Goal: Information Seeking & Learning: Learn about a topic

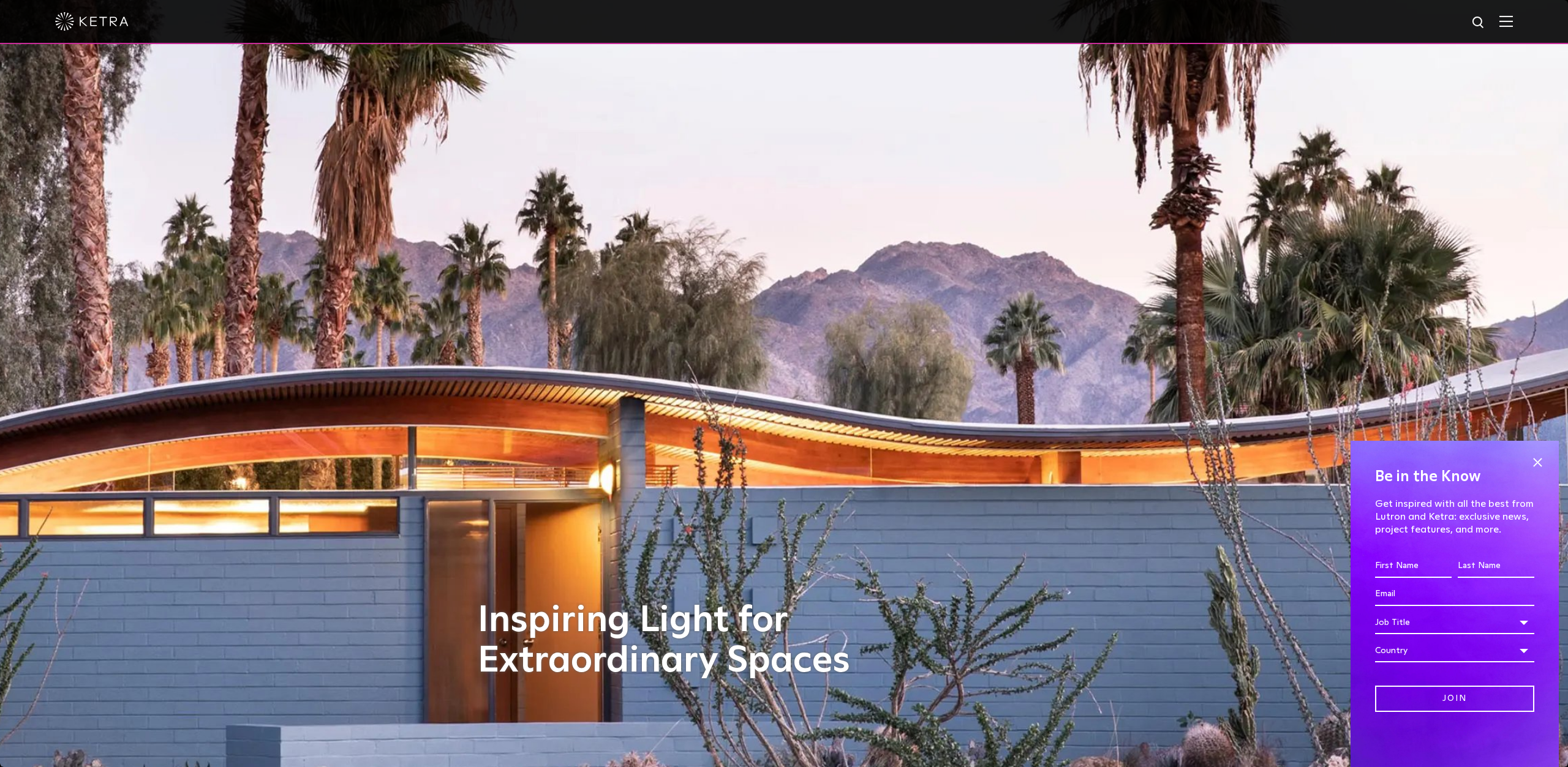
click at [1510, 25] on img at bounding box center [1505, 21] width 13 height 12
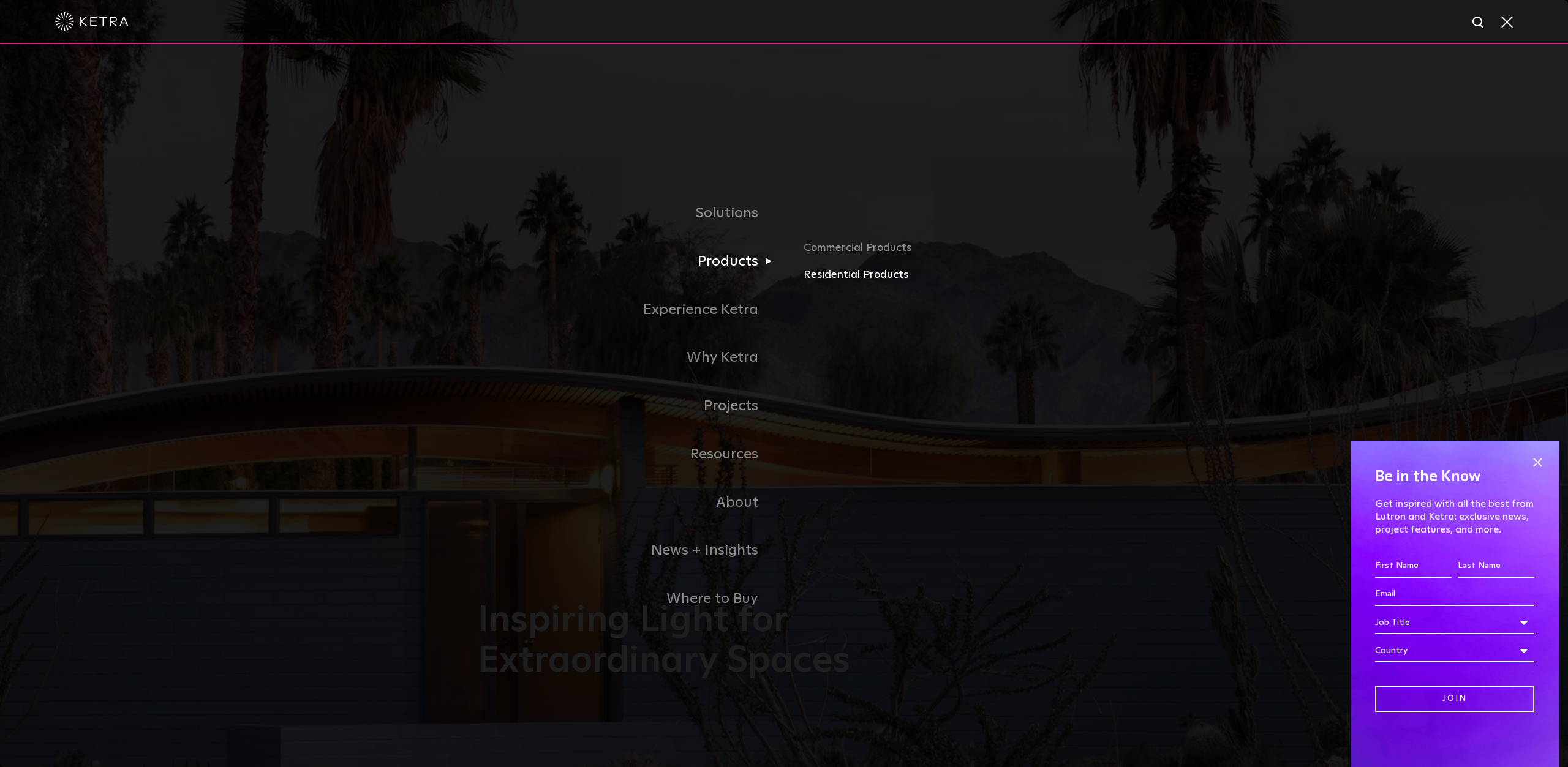
click at [838, 271] on link "Residential Products" at bounding box center [947, 275] width 287 height 18
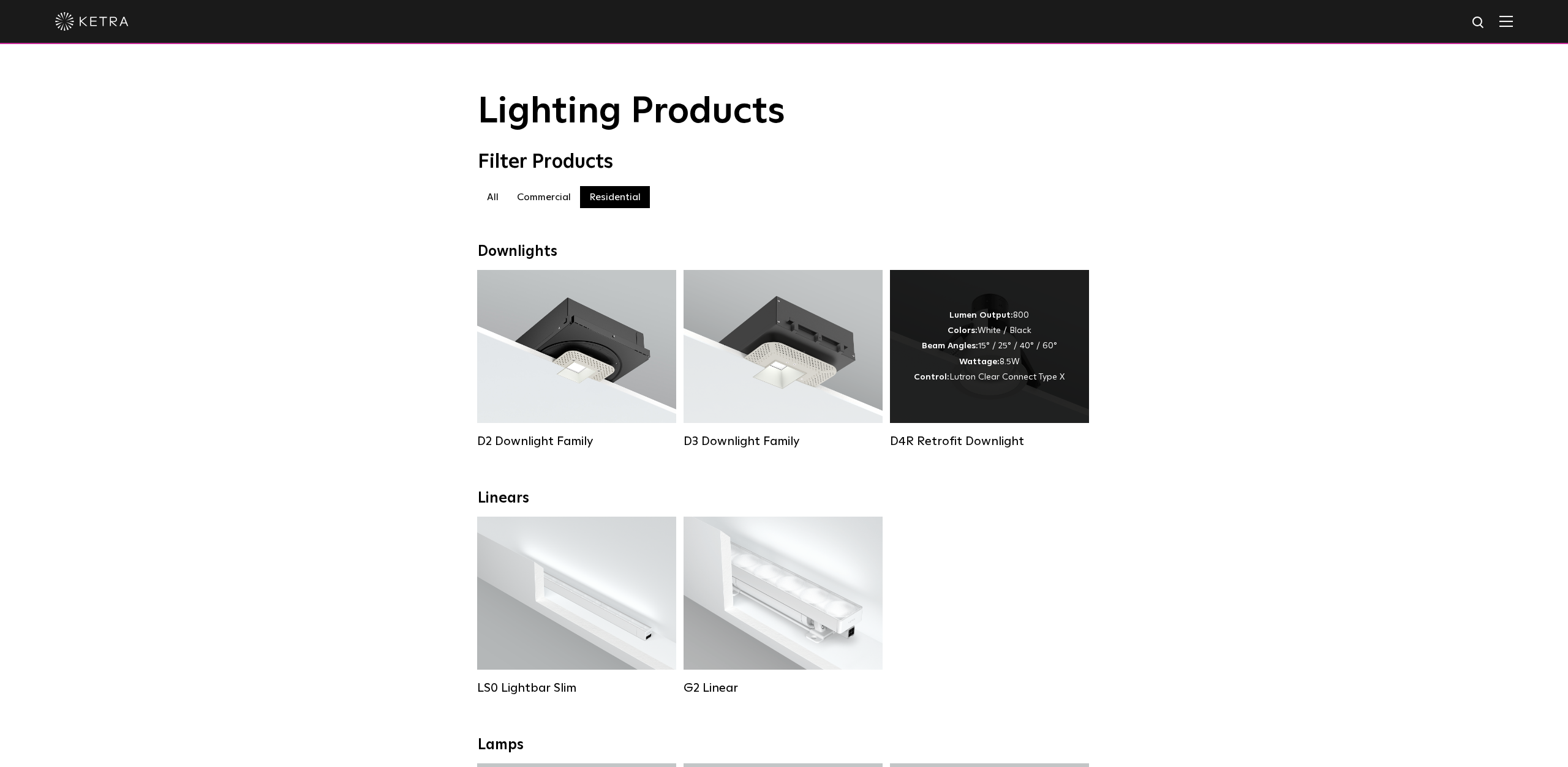
click at [957, 393] on div "Lumen Output: 800 Colors: White / Black Beam Angles: 15° / 25° / 40° / 60° Watt…" at bounding box center [989, 346] width 199 height 153
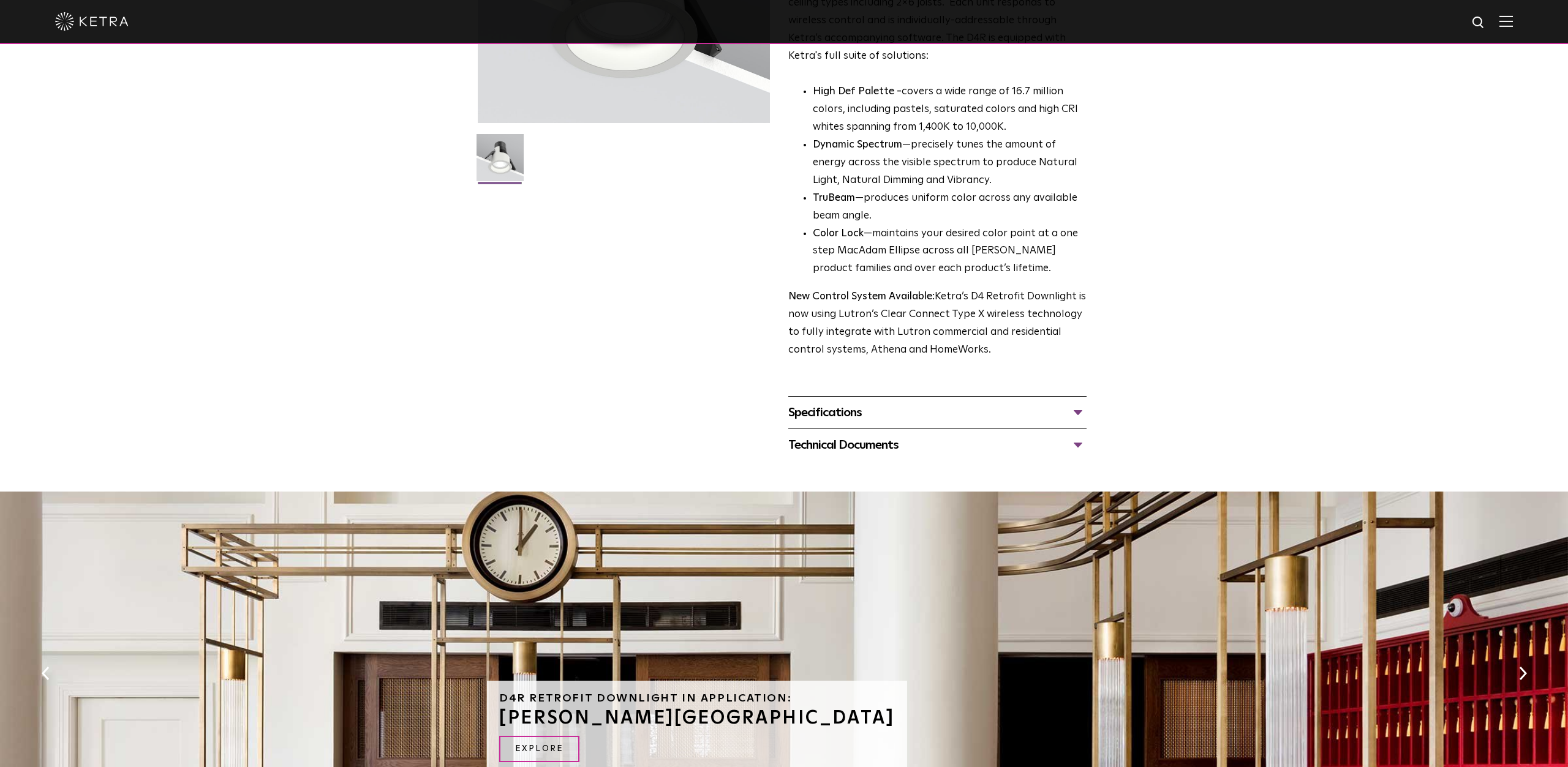
scroll to position [259, 0]
click at [935, 408] on div "Specifications" at bounding box center [937, 412] width 298 height 20
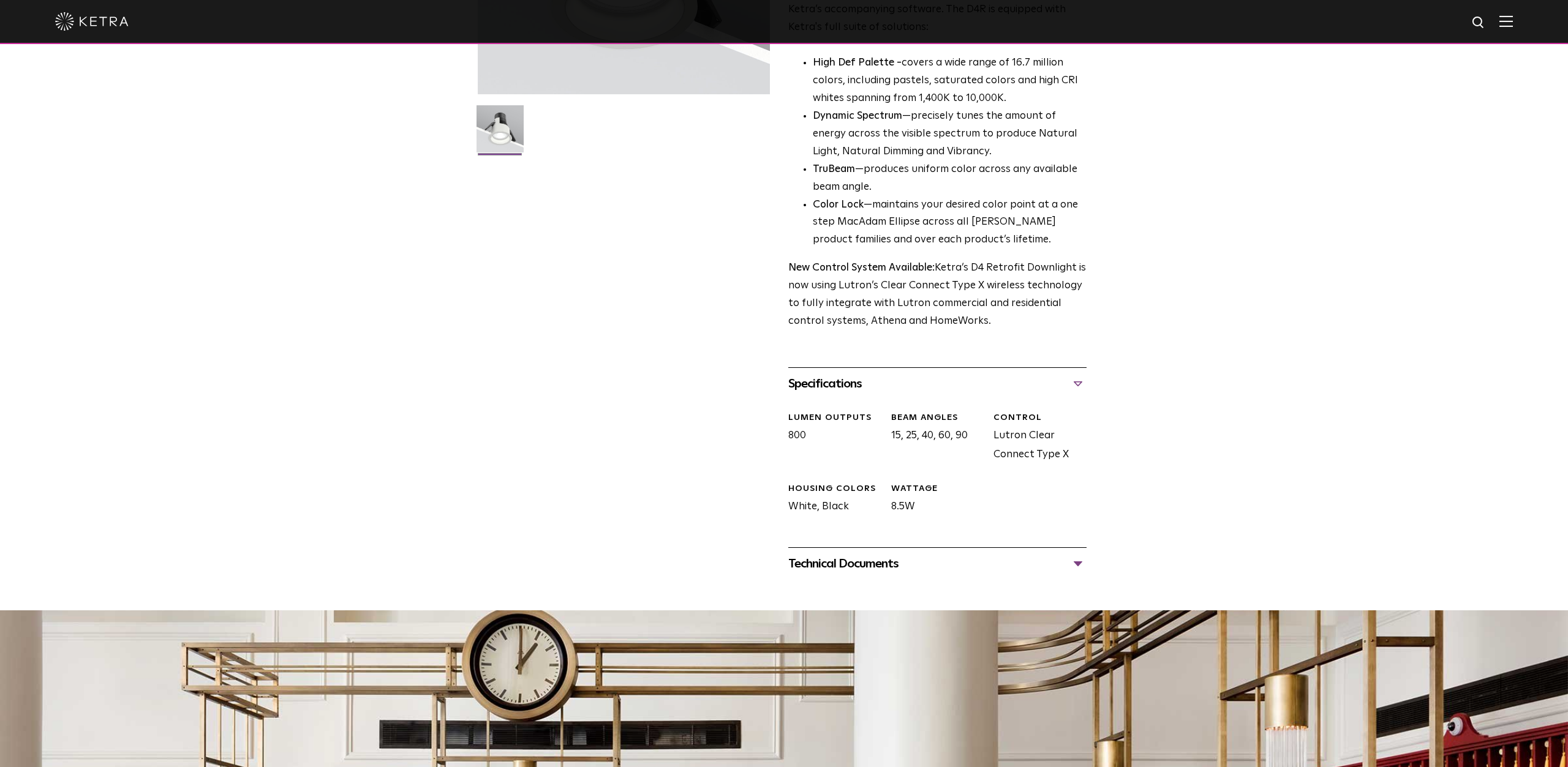
scroll to position [299, 0]
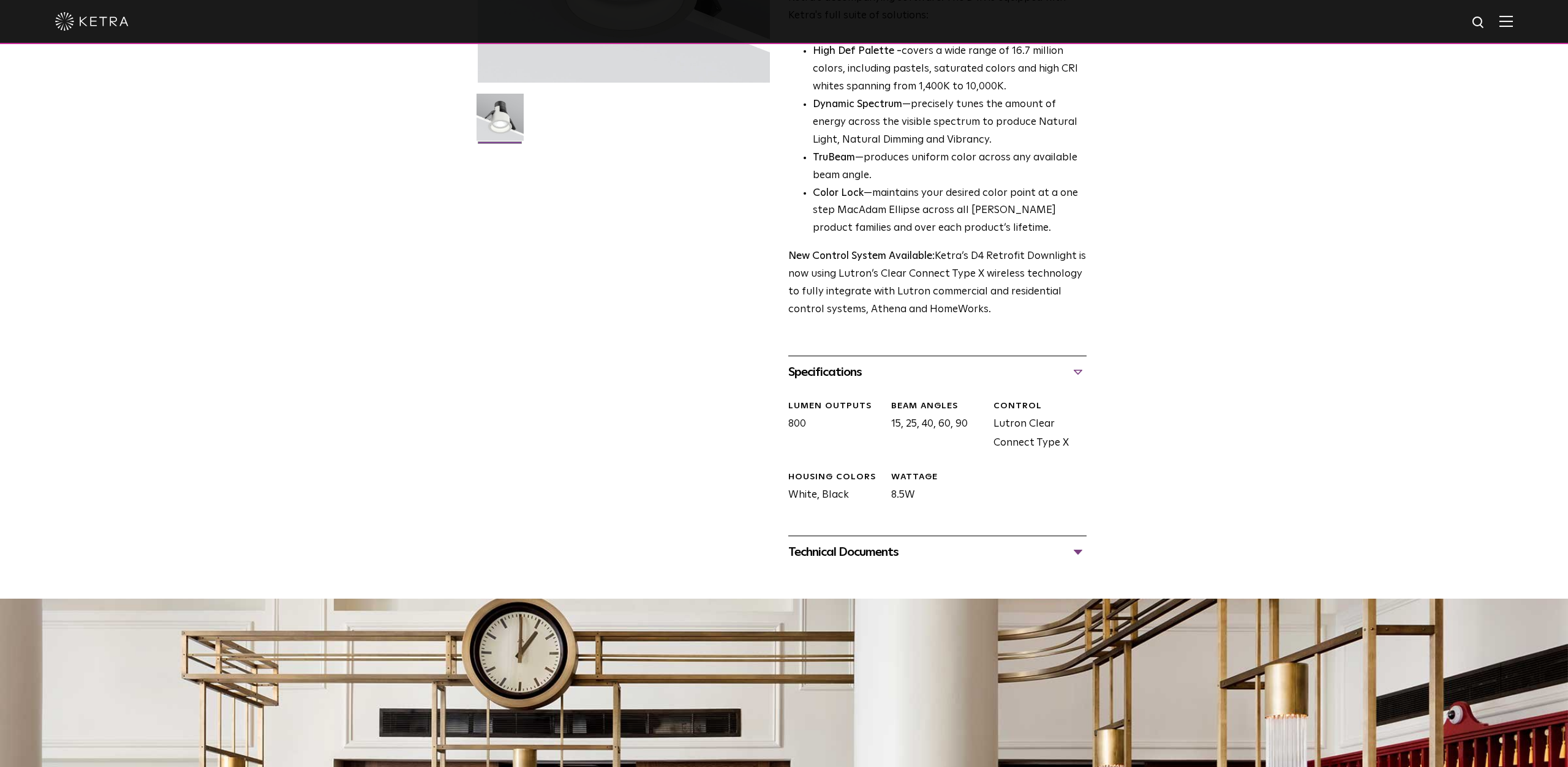
click at [906, 543] on div "Technical Documents" at bounding box center [937, 553] width 298 height 20
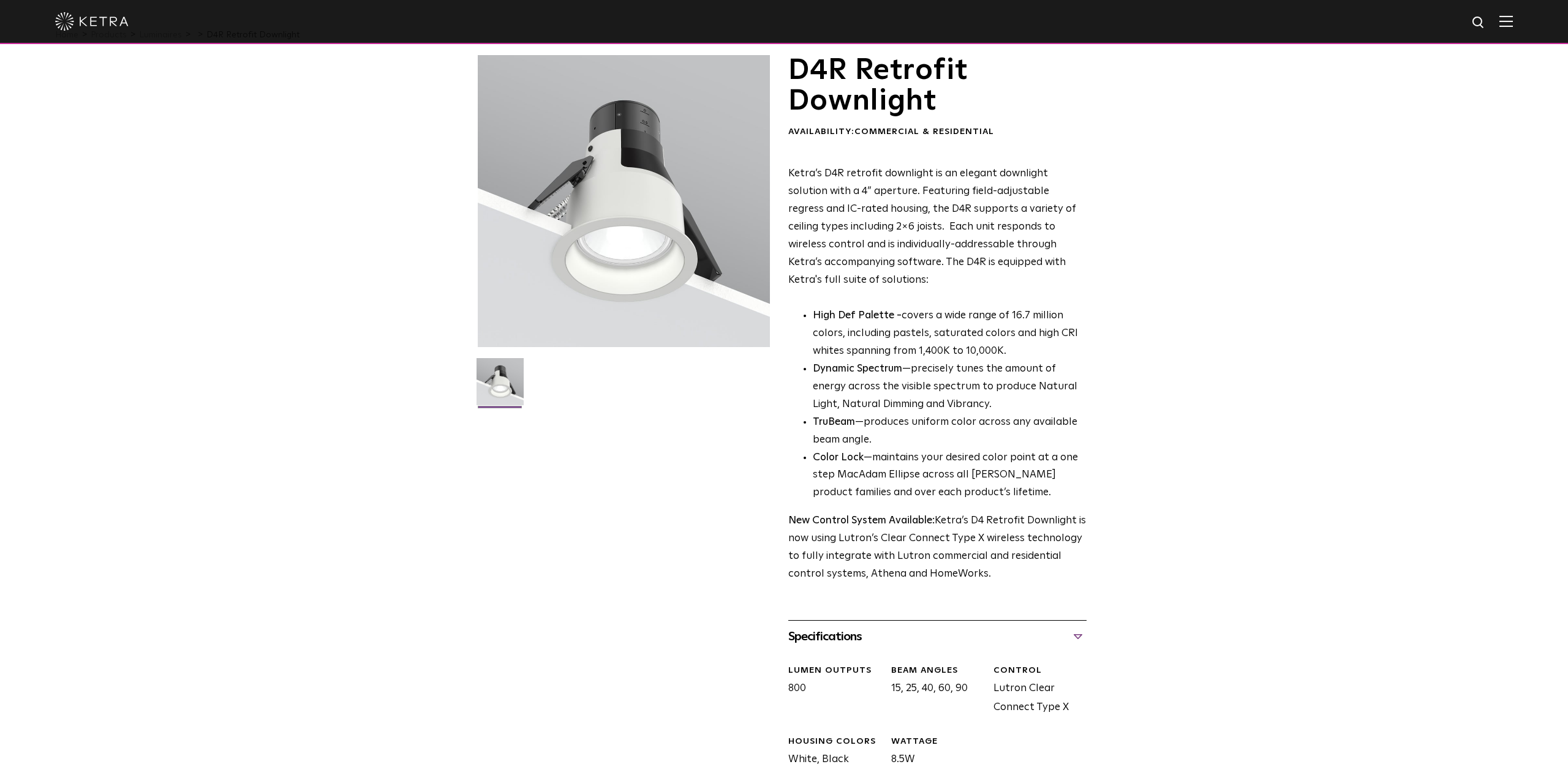
scroll to position [0, 0]
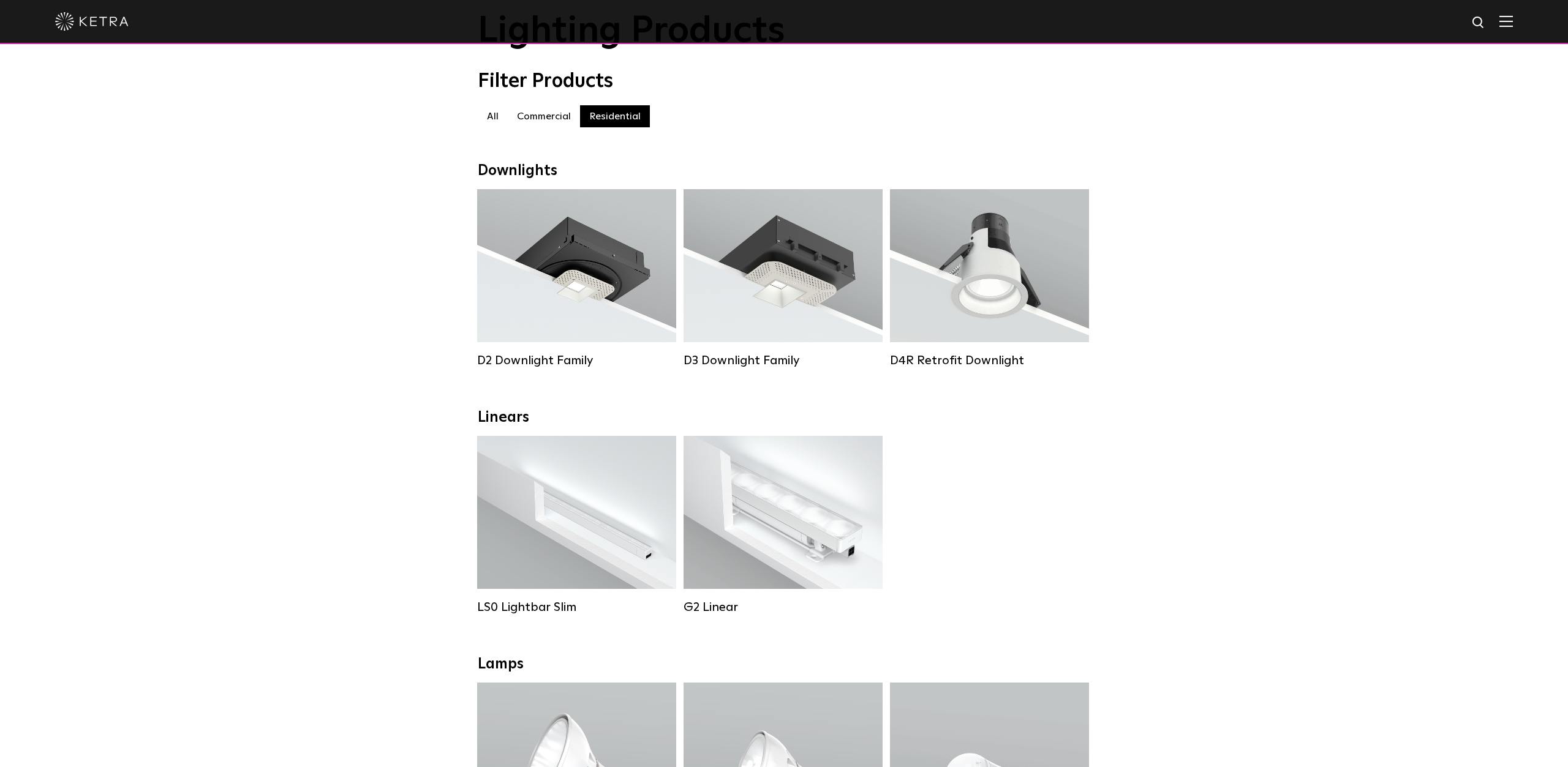
scroll to position [70, 0]
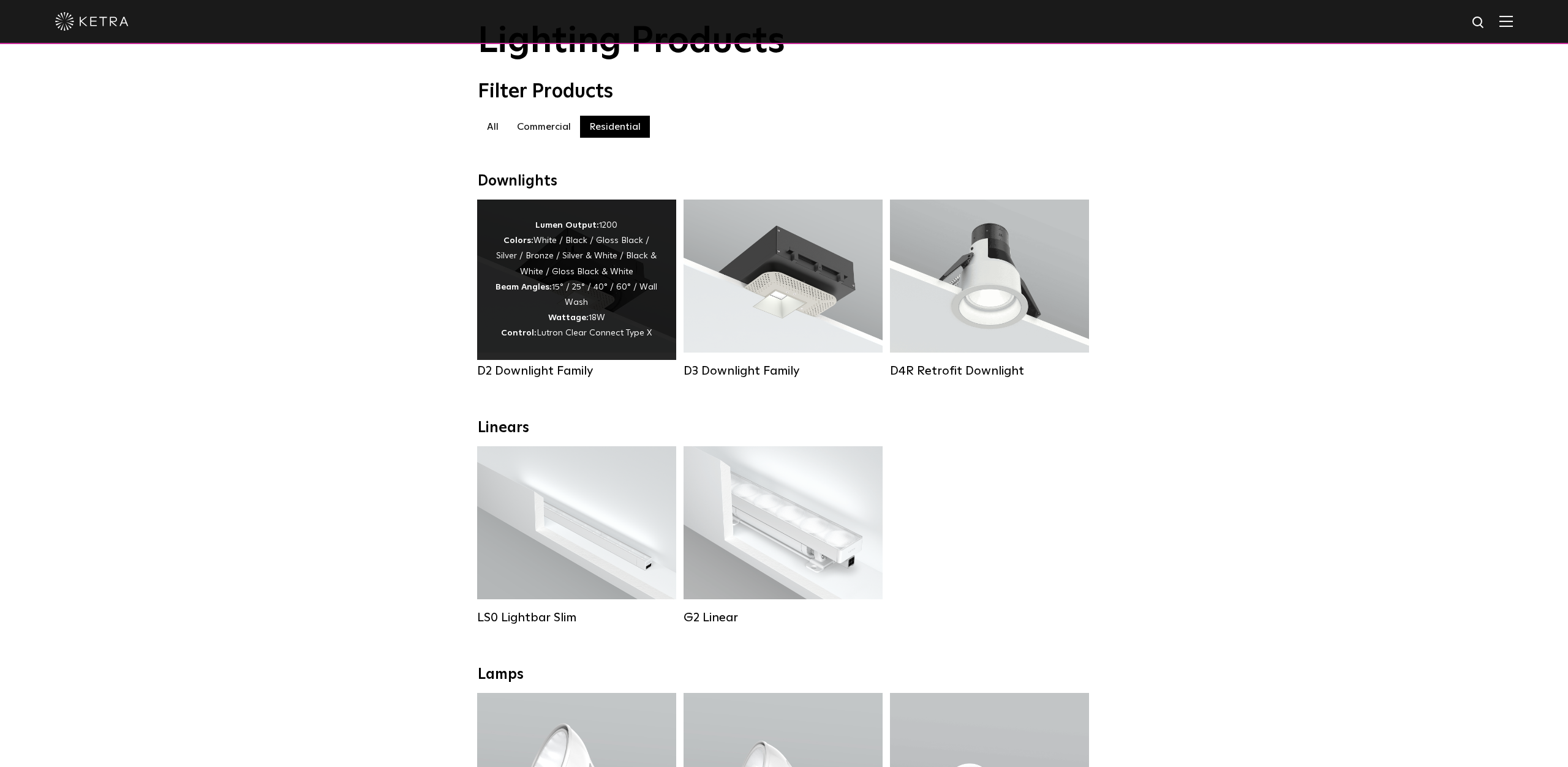
click at [649, 289] on div "Lumen Output: 1200 Colors: White / Black / Gloss Black / Silver / Bronze / Silv…" at bounding box center [576, 280] width 162 height 124
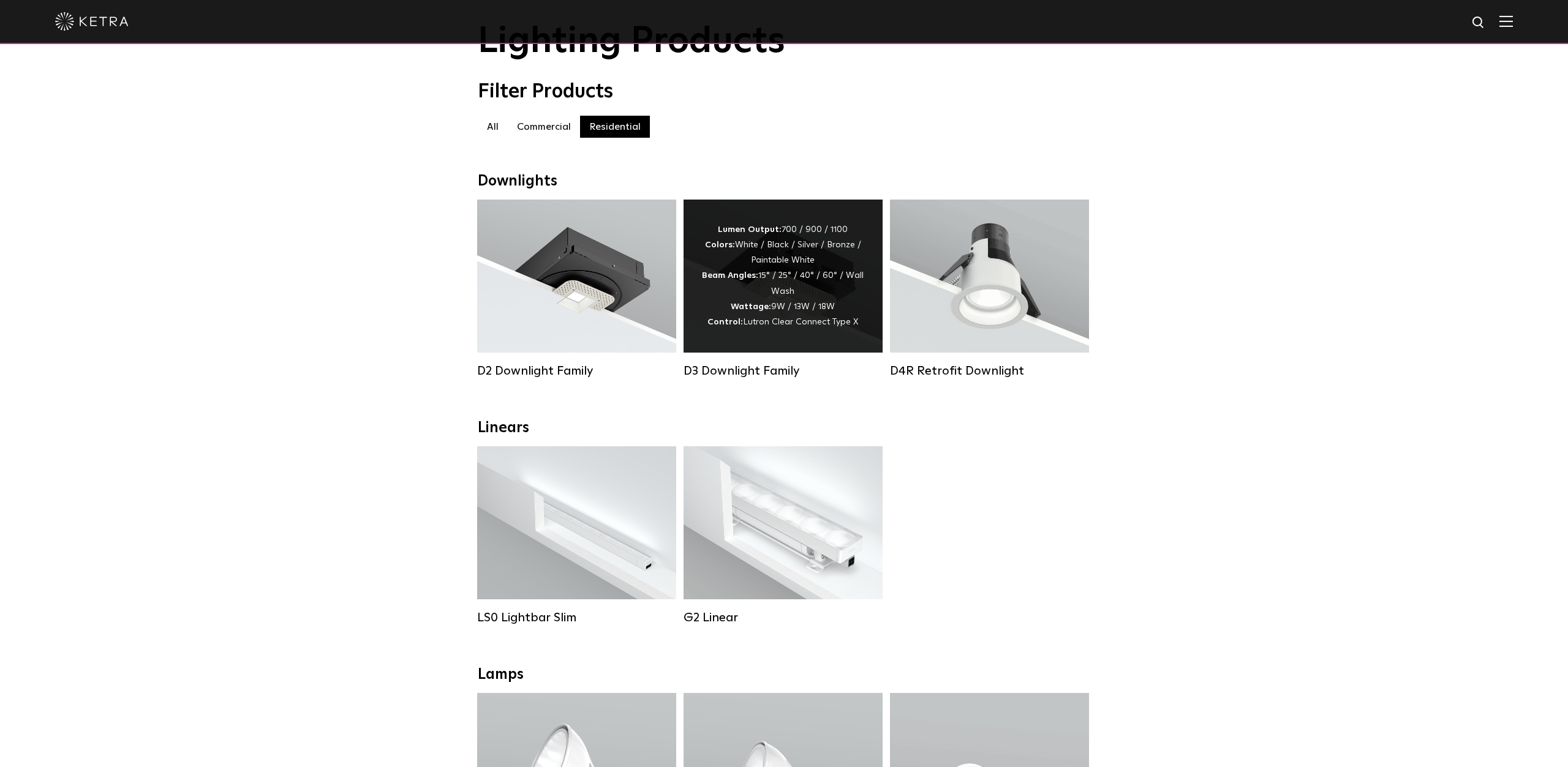
click at [787, 297] on div "Lumen Output: 700 / 900 / 1100 Colors: White / Black / Silver / Bronze / Painta…" at bounding box center [783, 276] width 162 height 108
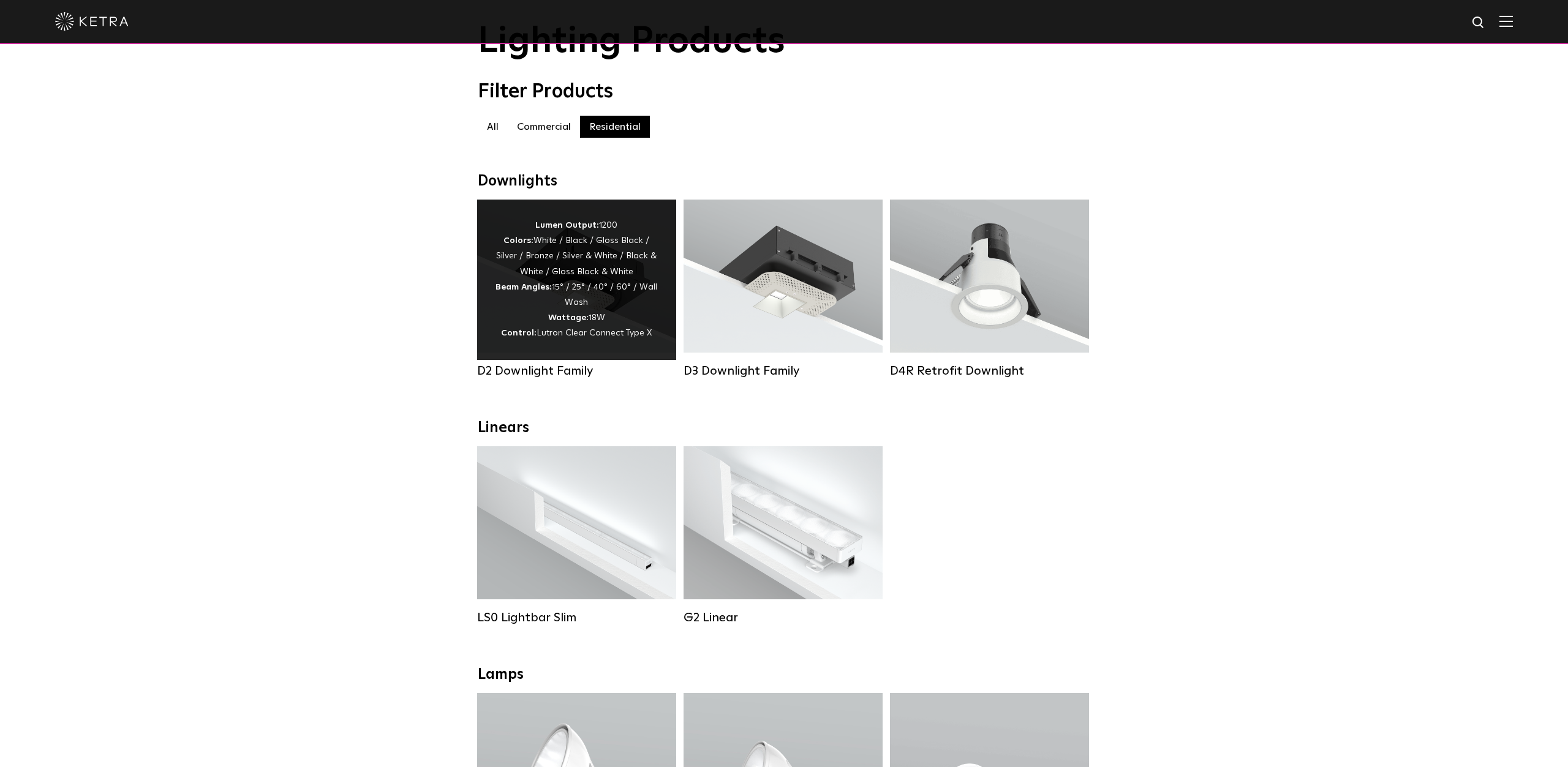
click at [596, 265] on div "Lumen Output: 1200 Colors: White / Black / Gloss Black / Silver / Bronze / Silv…" at bounding box center [576, 280] width 162 height 124
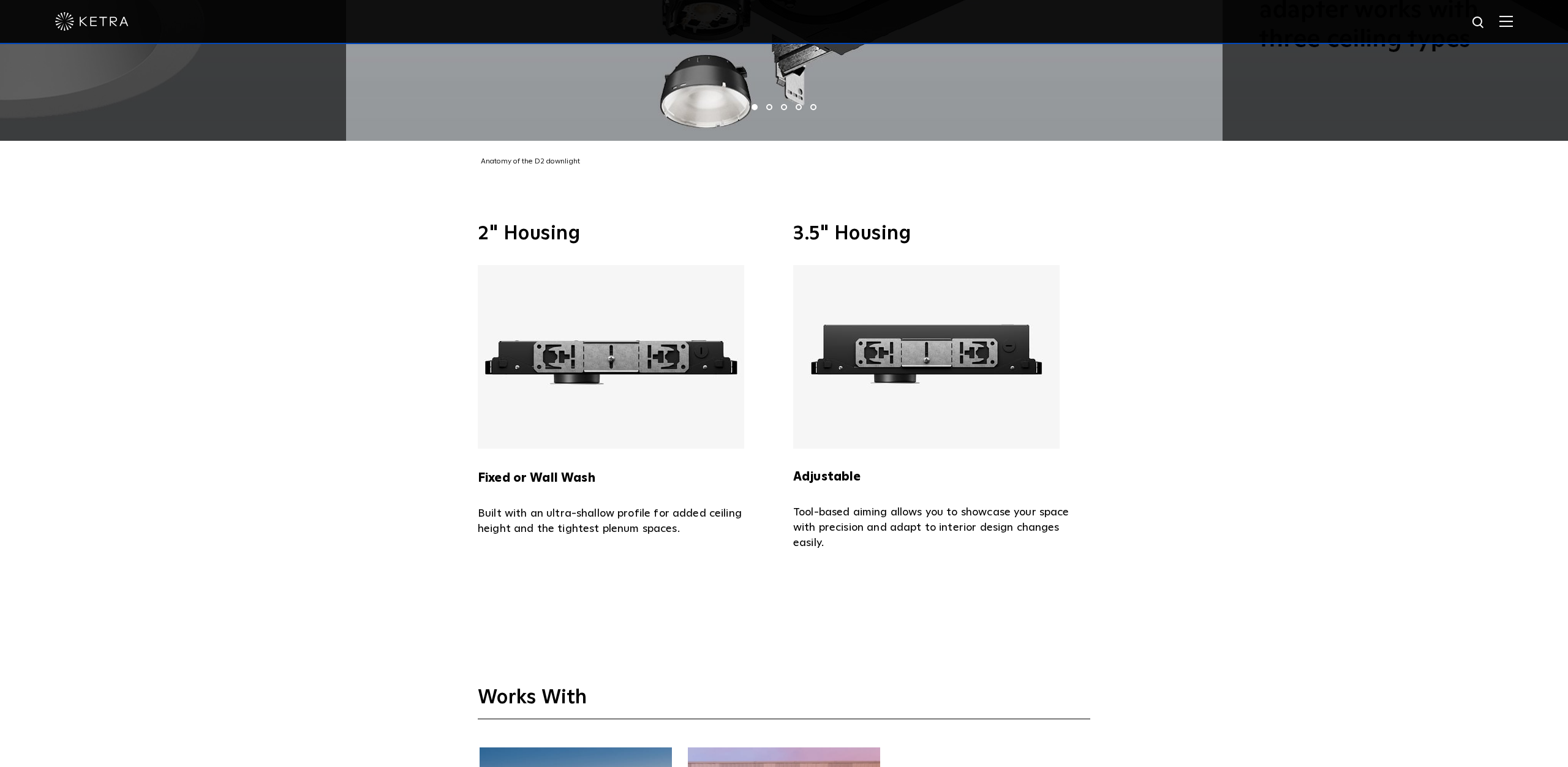
scroll to position [3261, 0]
